Goal: Information Seeking & Learning: Understand process/instructions

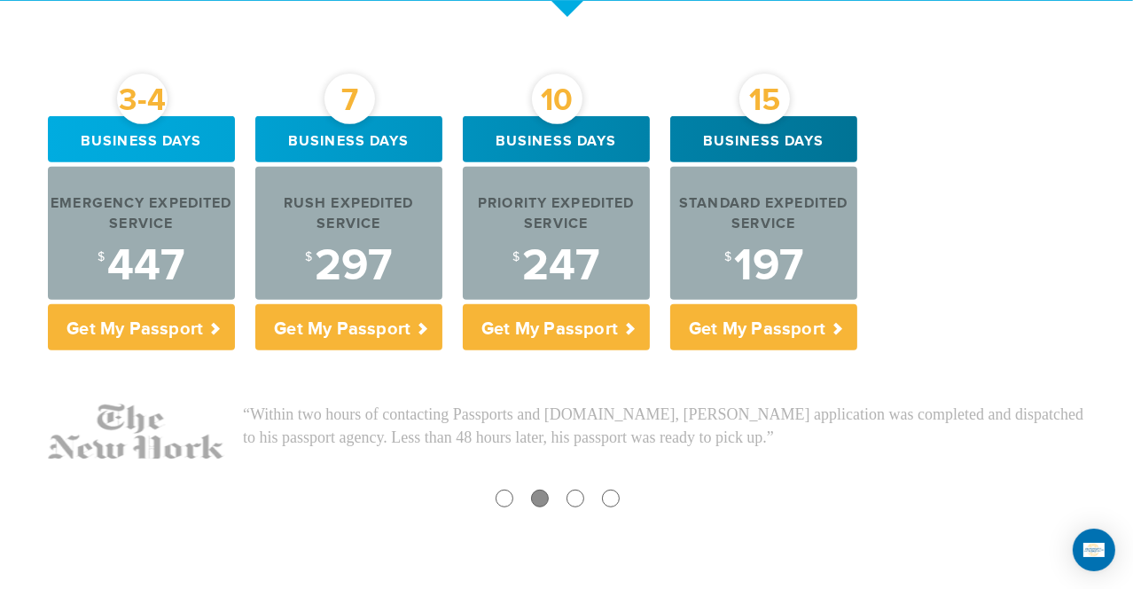
scroll to position [693, 0]
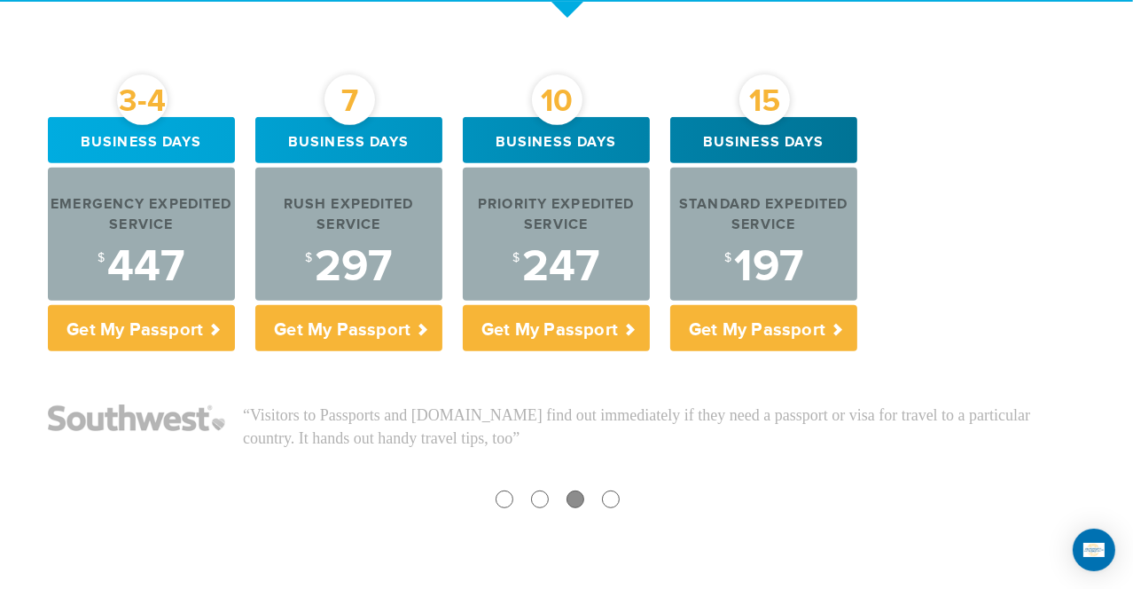
click at [904, 160] on div "3-4 Business days Emergency Expedited Service $ 447 Get My Passport 7 Business …" at bounding box center [567, 238] width 1064 height 243
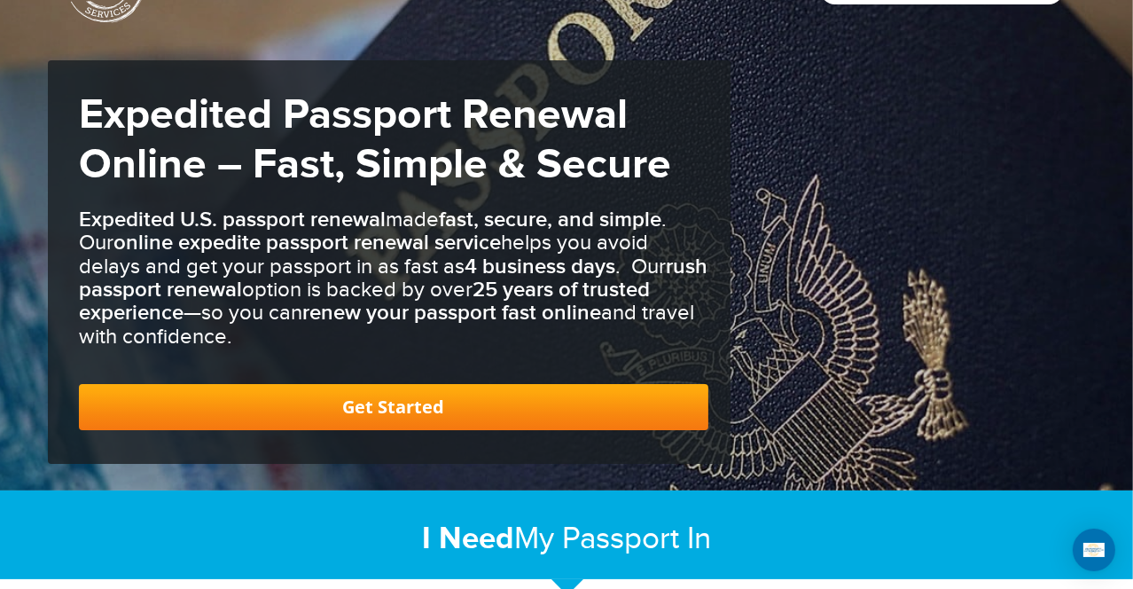
scroll to position [0, 0]
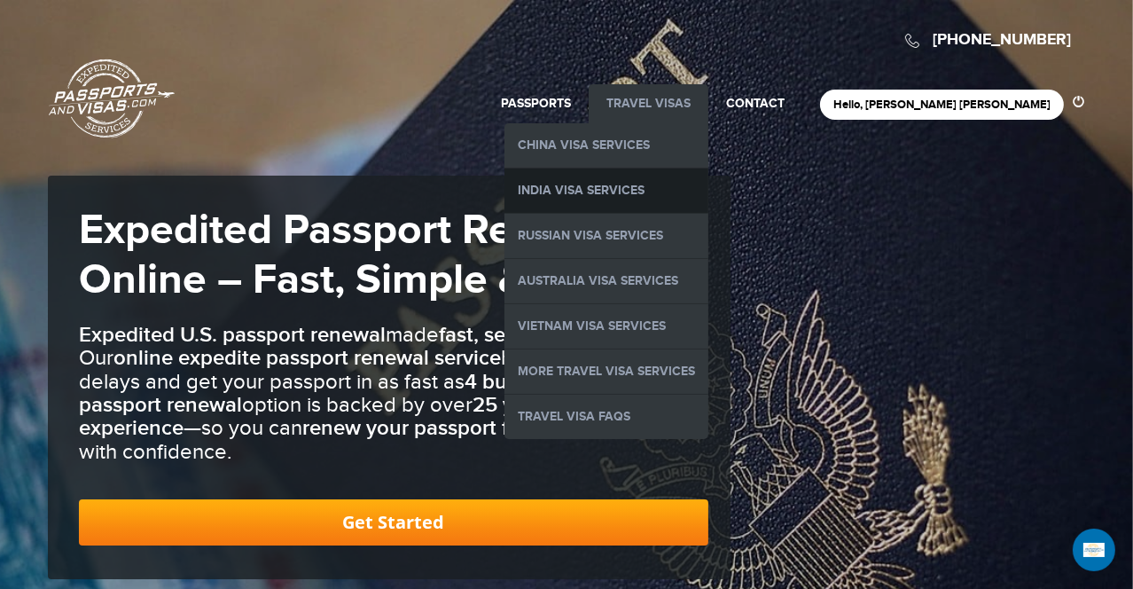
click at [660, 178] on link "India Visa Services" at bounding box center [607, 191] width 204 height 44
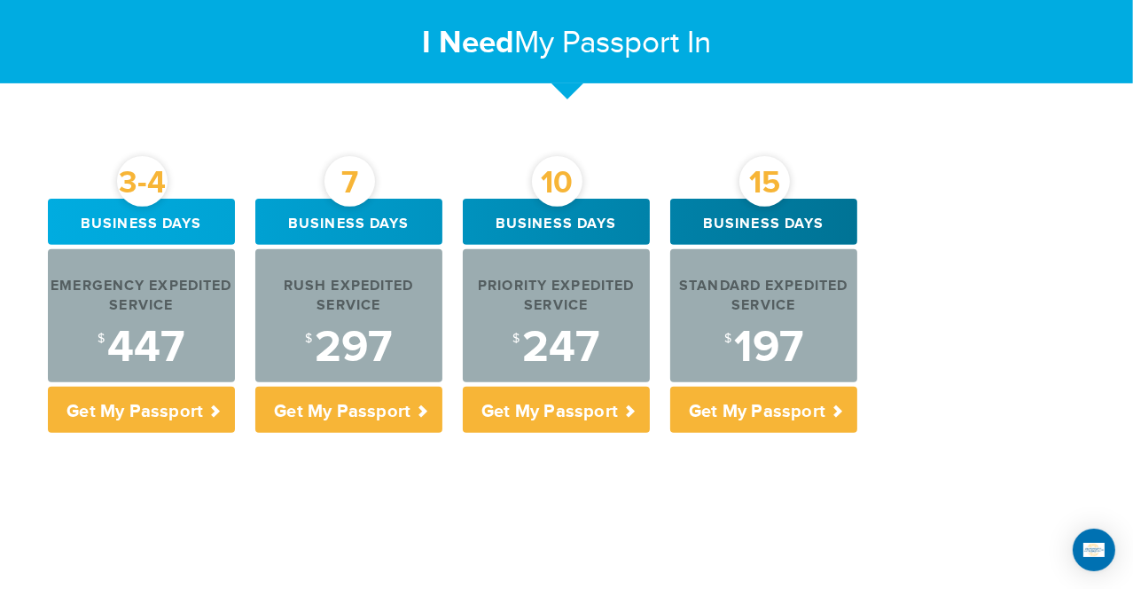
click at [977, 248] on div "3-4 Business days Emergency Expedited Service $ 447 Get My Passport 7 Business …" at bounding box center [567, 320] width 1064 height 243
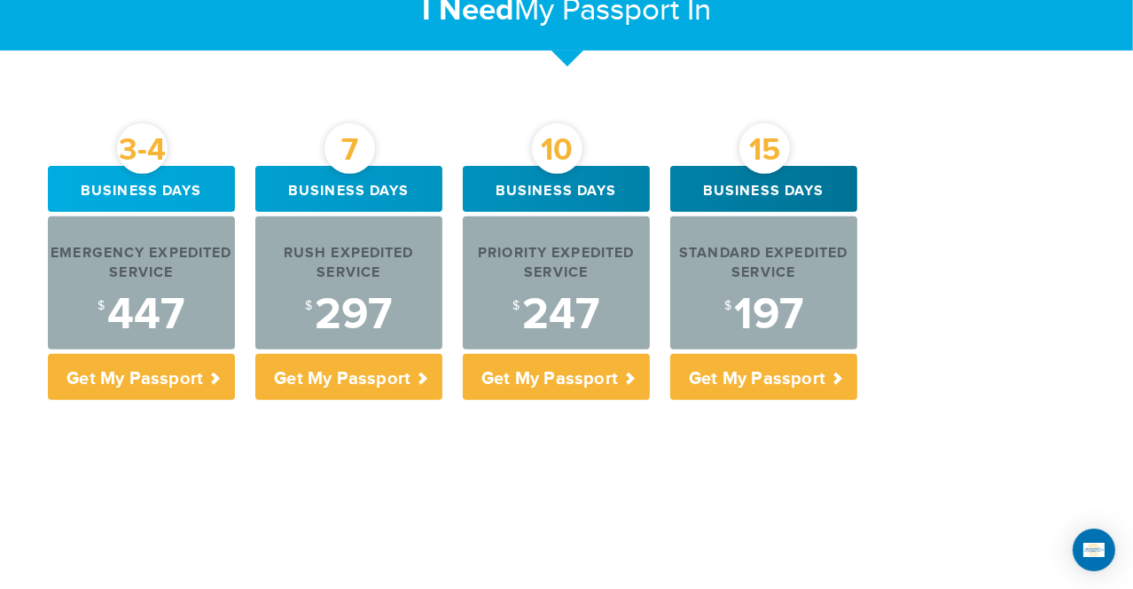
scroll to position [612, 0]
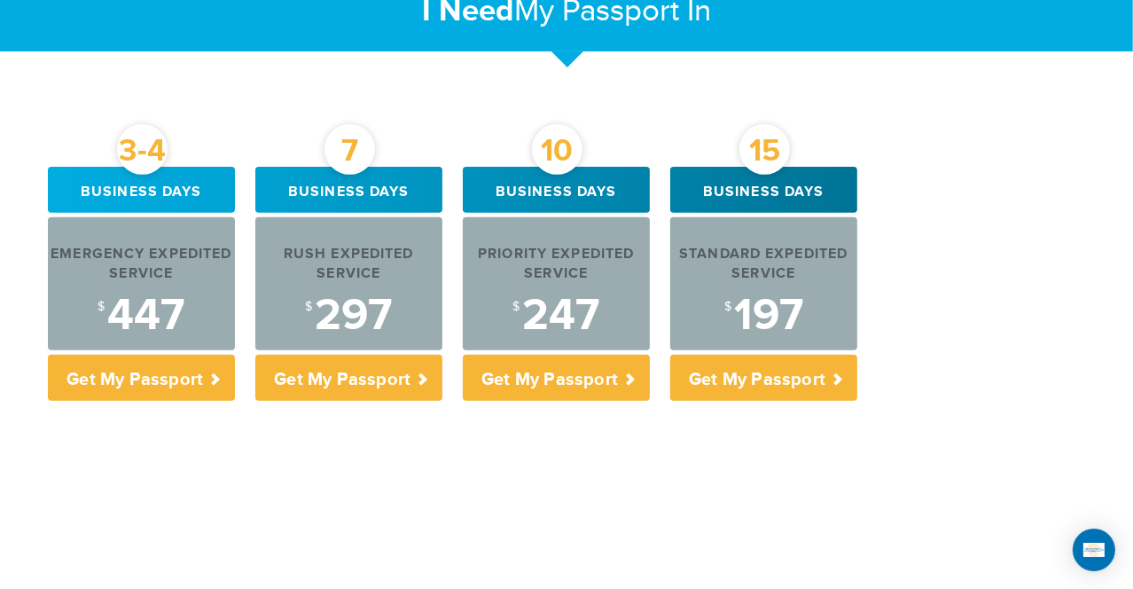
click at [923, 194] on div "3-4 Business days Emergency Expedited Service $ 447 Get My Passport 7 Business …" at bounding box center [567, 288] width 1064 height 243
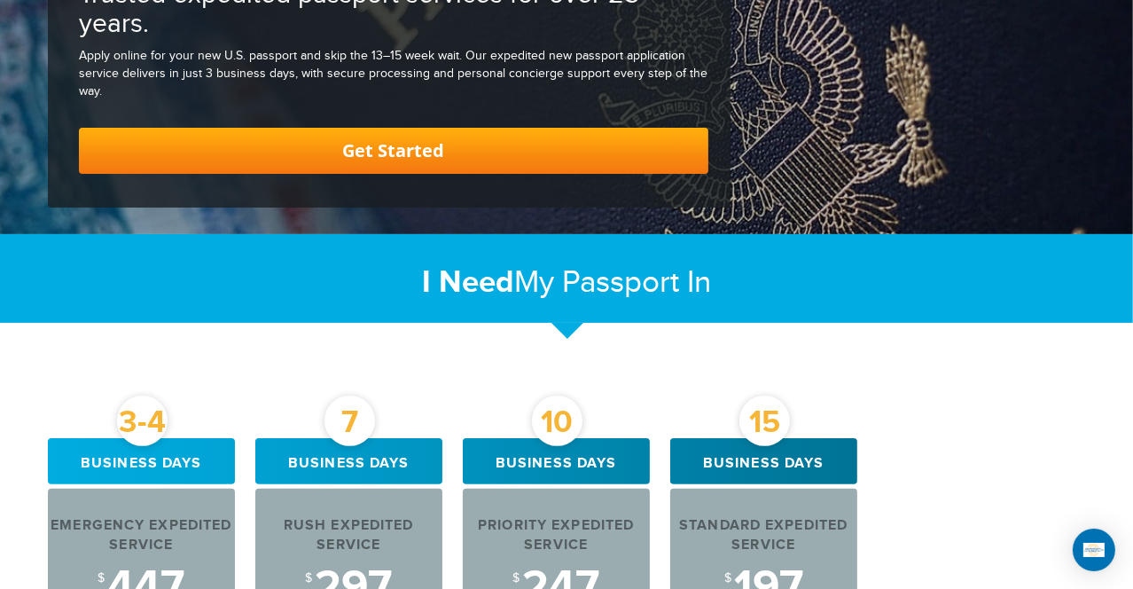
scroll to position [0, 0]
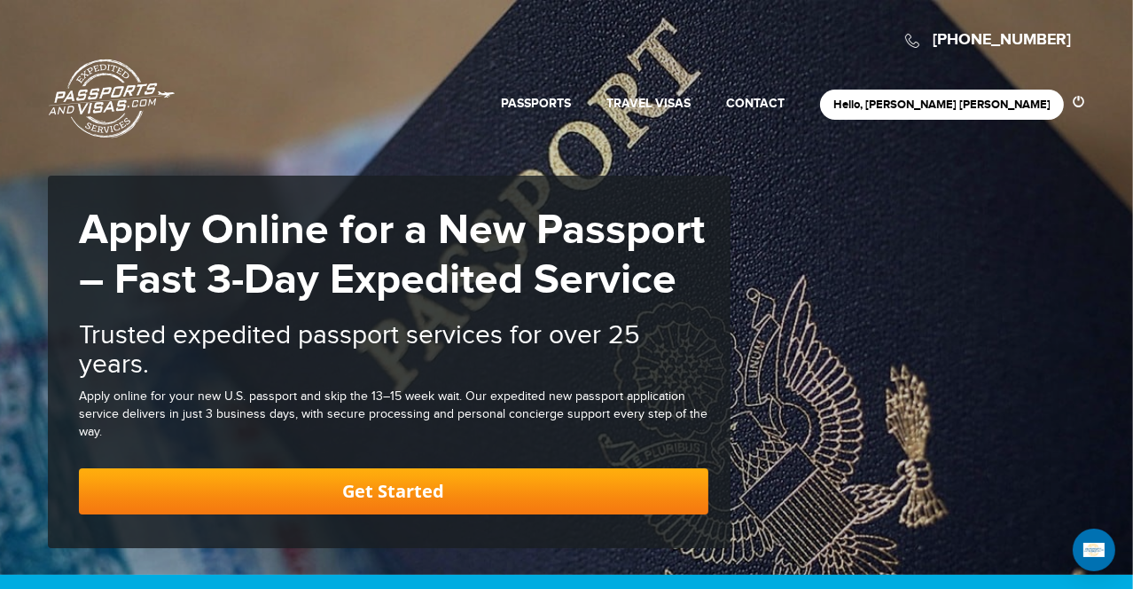
click at [90, 85] on link "Passports & [DOMAIN_NAME]" at bounding box center [112, 99] width 126 height 80
